Goal: Transaction & Acquisition: Register for event/course

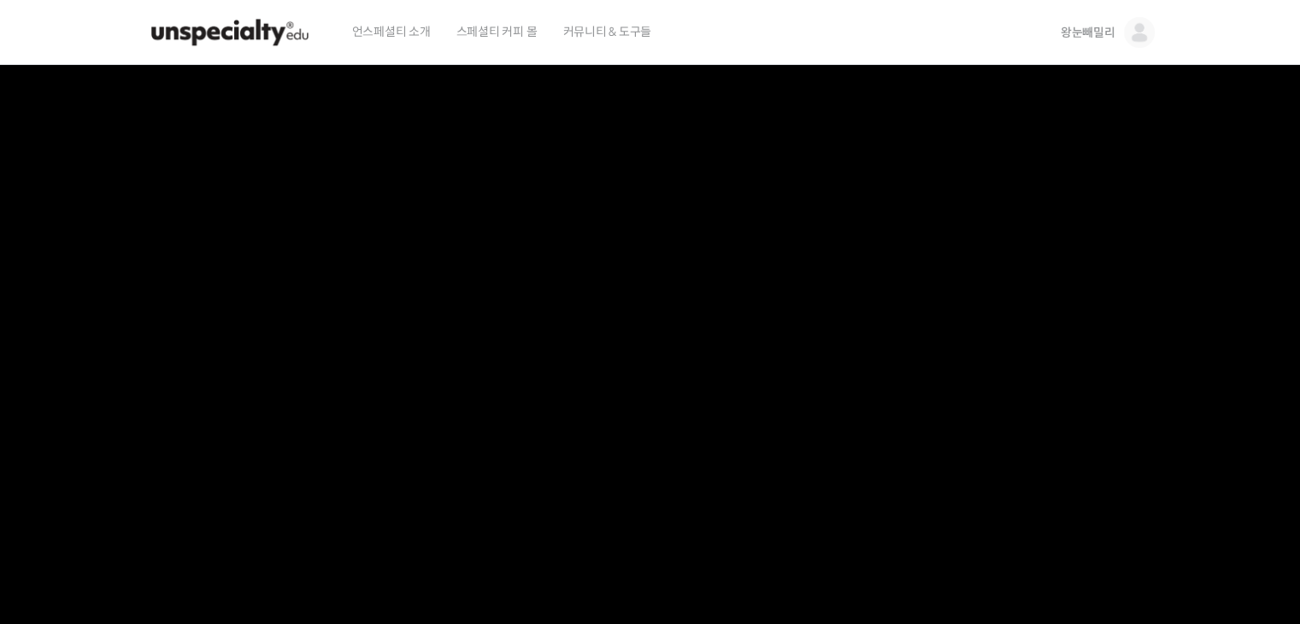
click at [244, 23] on img at bounding box center [230, 32] width 168 height 51
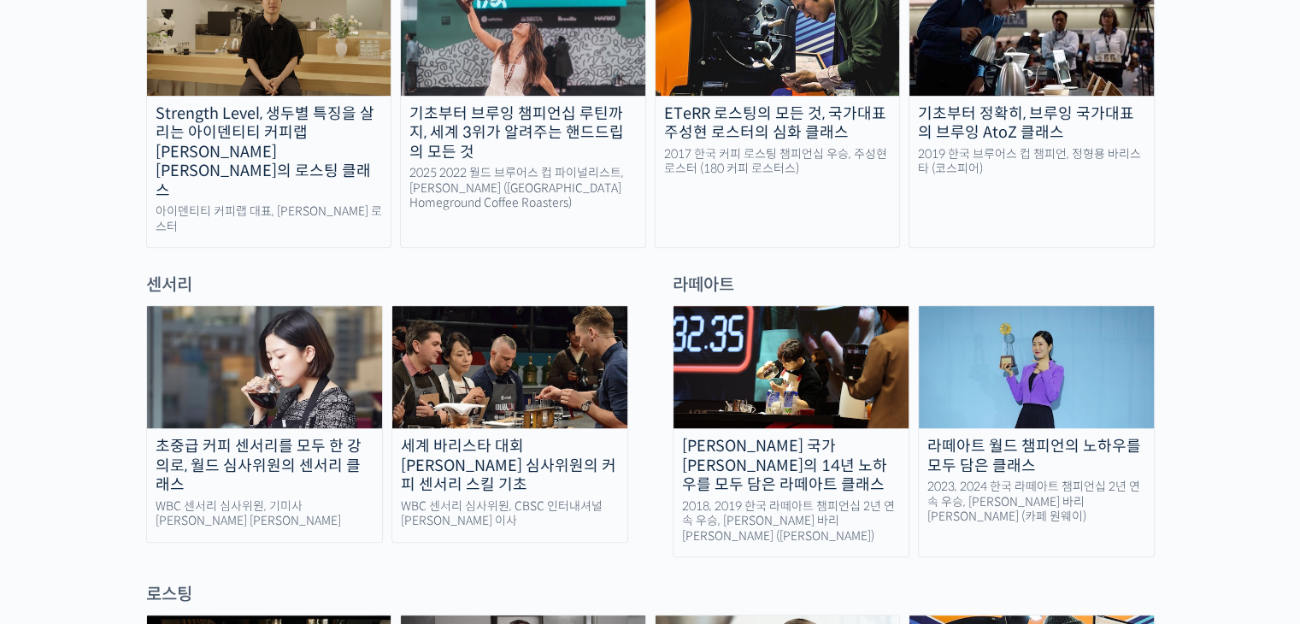
scroll to position [1111, 0]
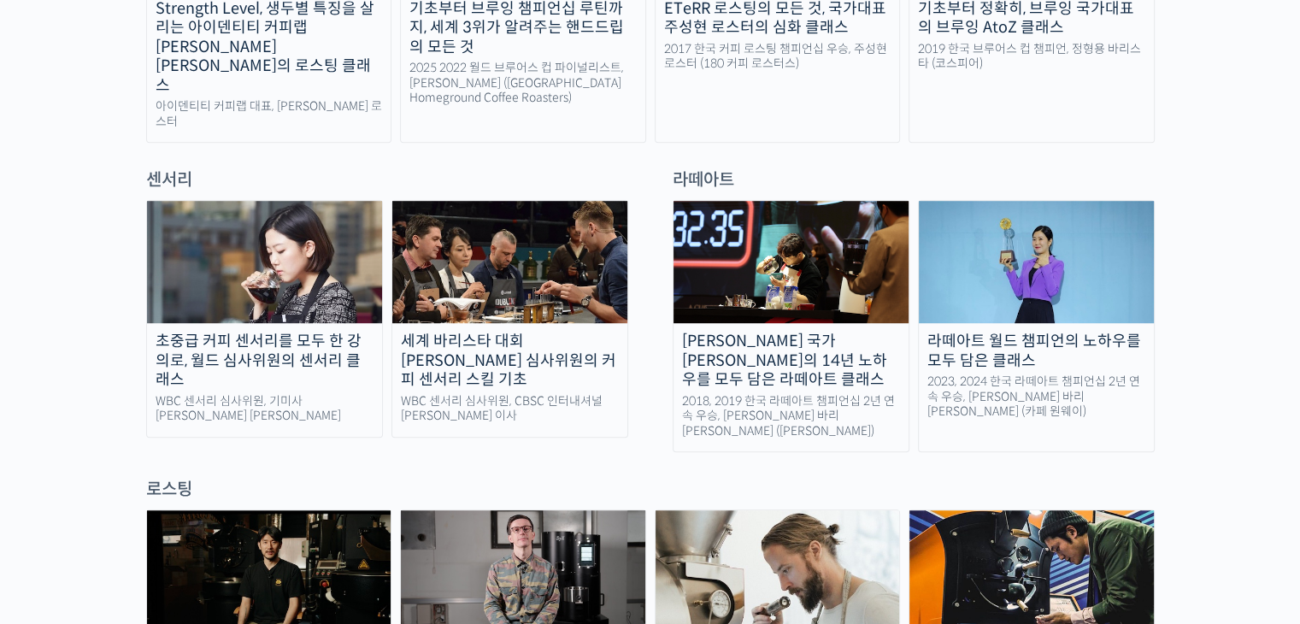
click at [991, 510] on img at bounding box center [1031, 573] width 244 height 126
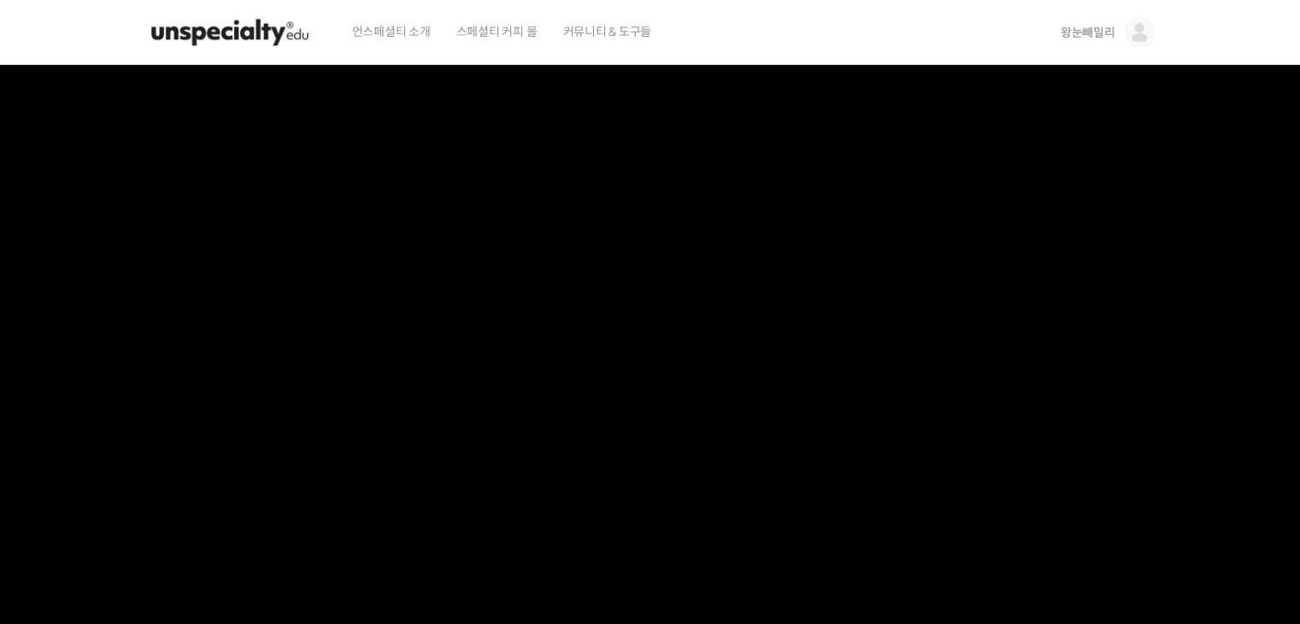
click at [239, 28] on img at bounding box center [230, 32] width 168 height 51
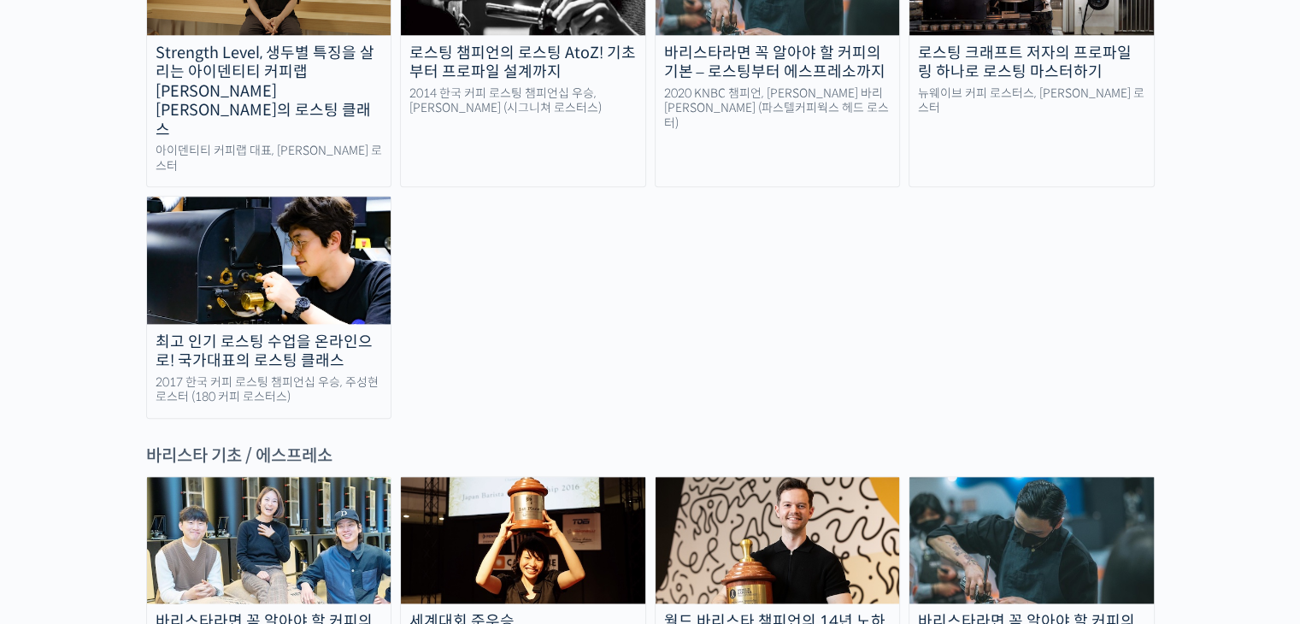
scroll to position [1966, 0]
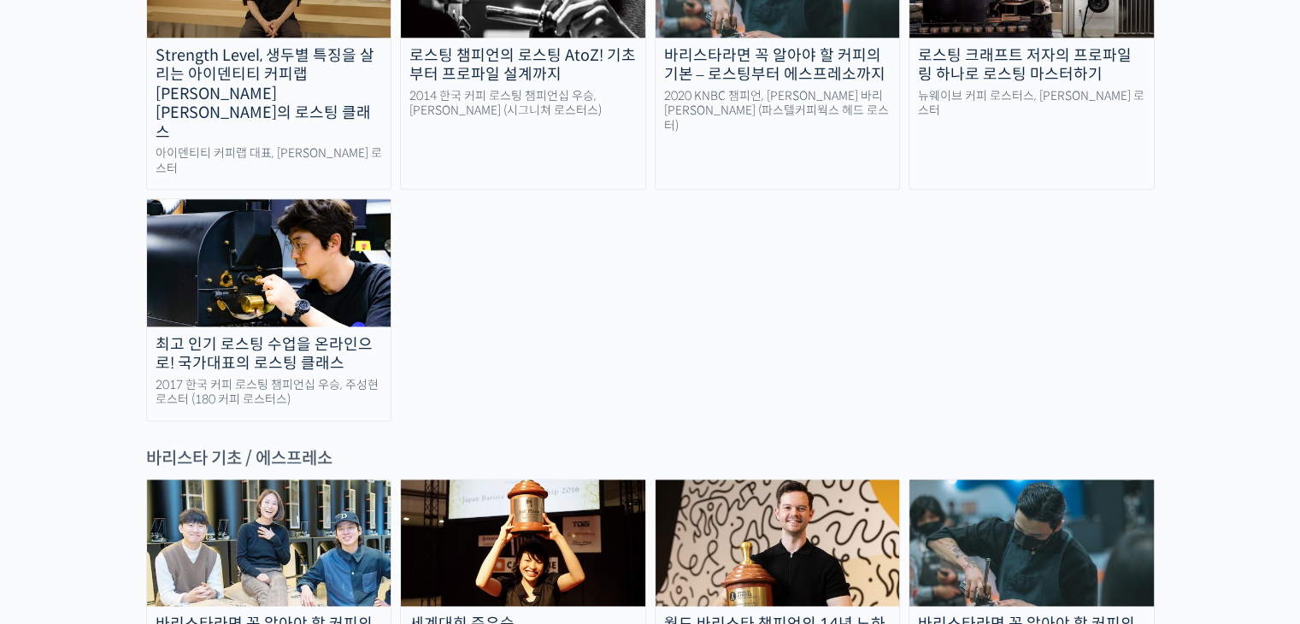
click at [294, 199] on img at bounding box center [269, 262] width 244 height 126
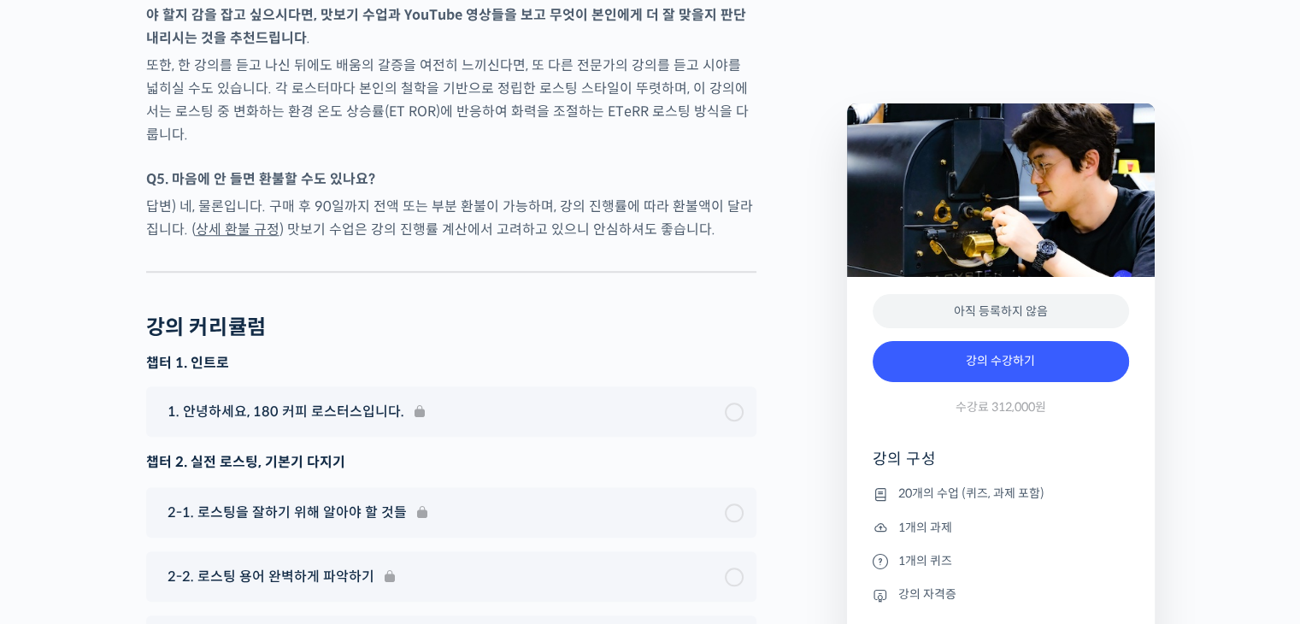
scroll to position [7436, 0]
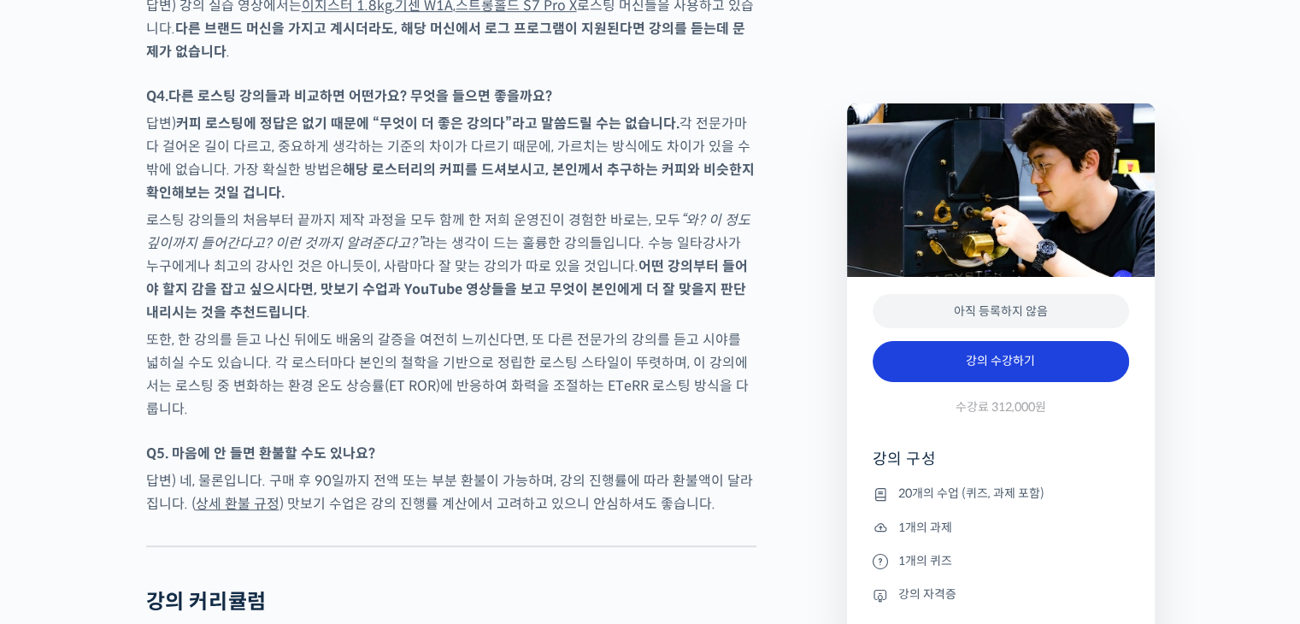
click at [1010, 362] on link "강의 수강하기" at bounding box center [1001, 361] width 256 height 41
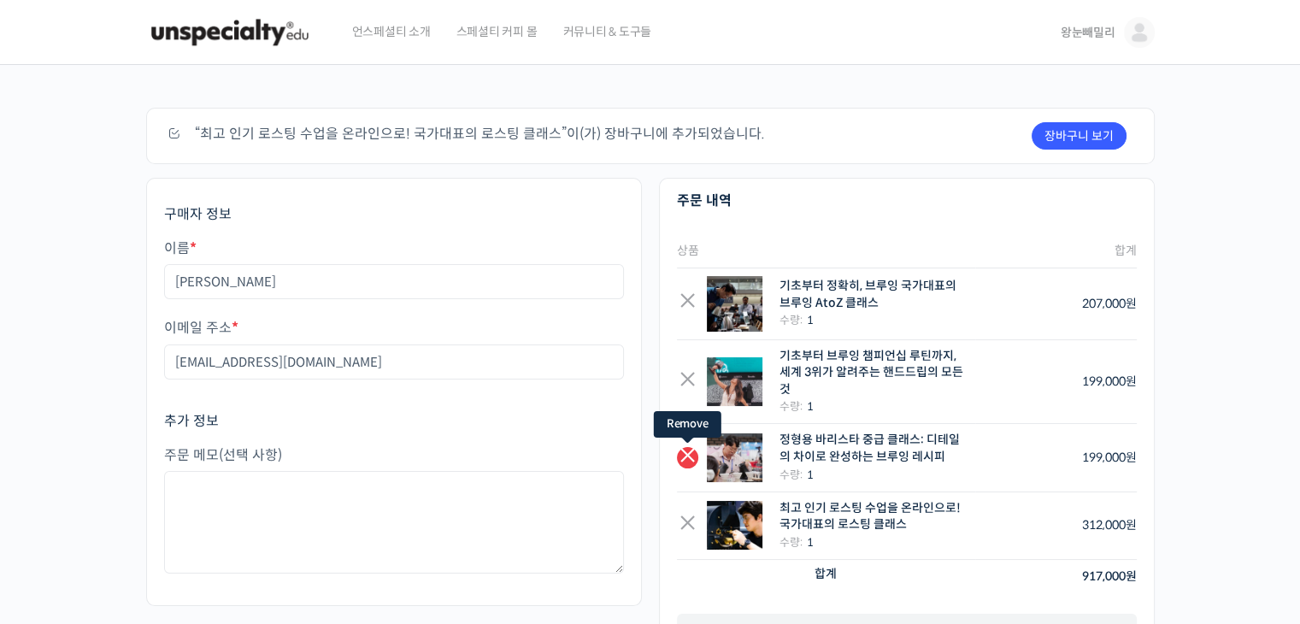
click at [680, 456] on link "×" at bounding box center [687, 457] width 21 height 21
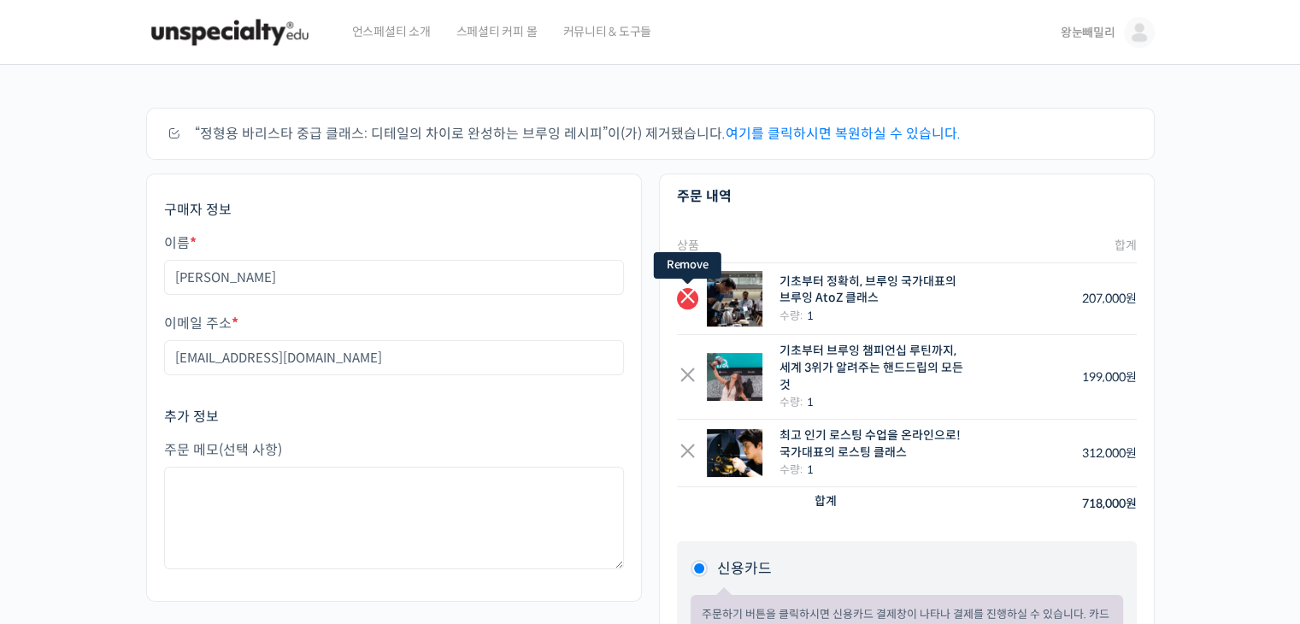
click at [686, 297] on link "×" at bounding box center [687, 298] width 21 height 21
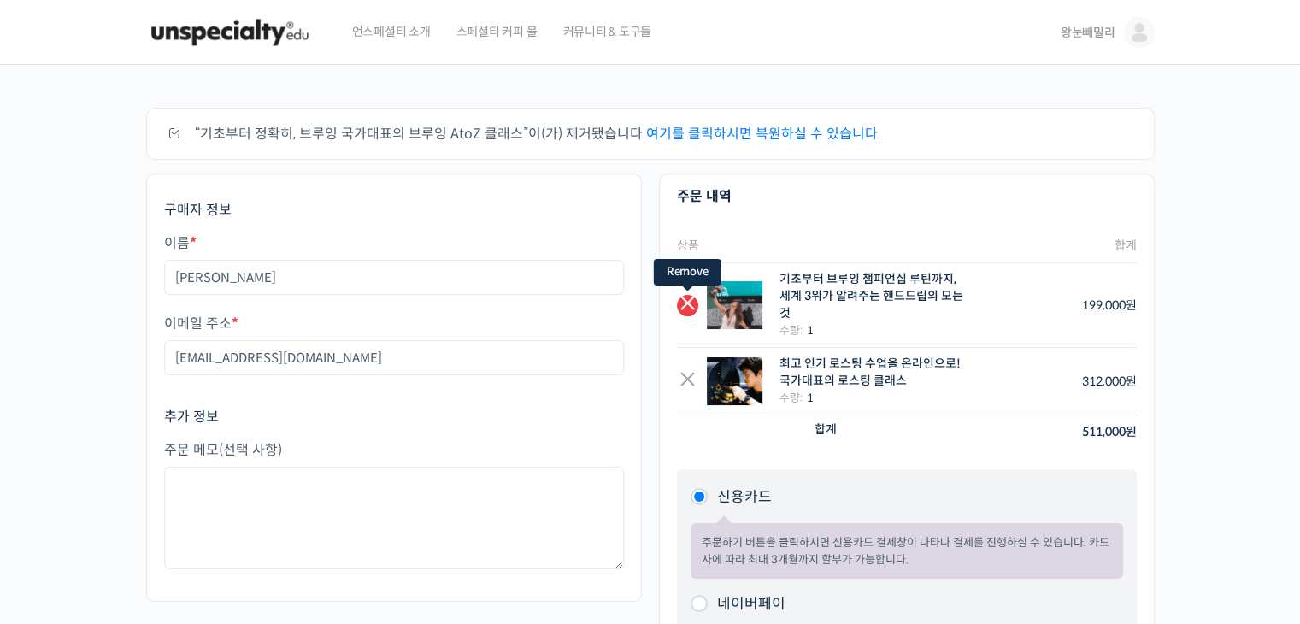
click at [684, 305] on link "×" at bounding box center [687, 305] width 21 height 21
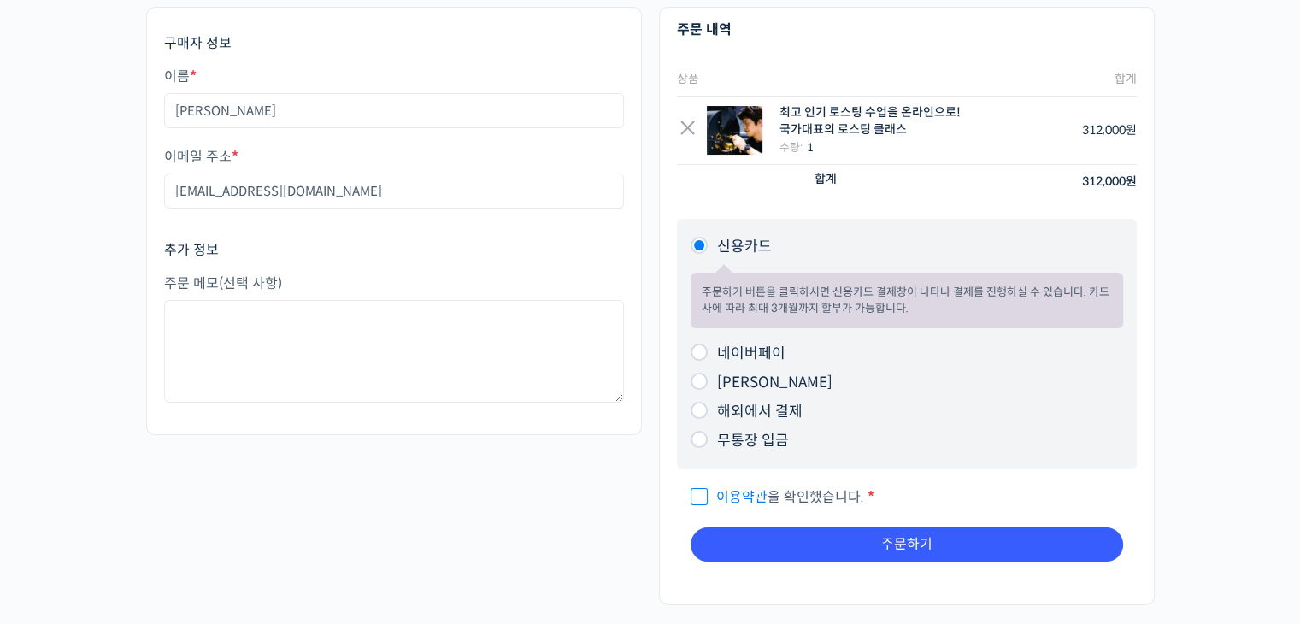
scroll to position [171, 0]
